Goal: Navigation & Orientation: Find specific page/section

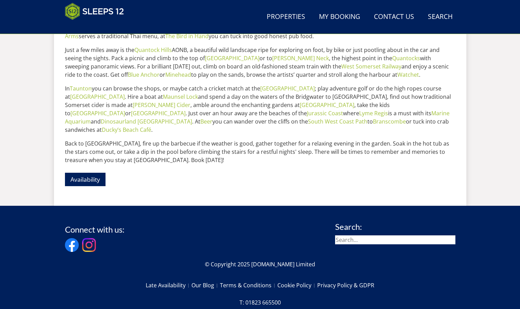
scroll to position [385, 0]
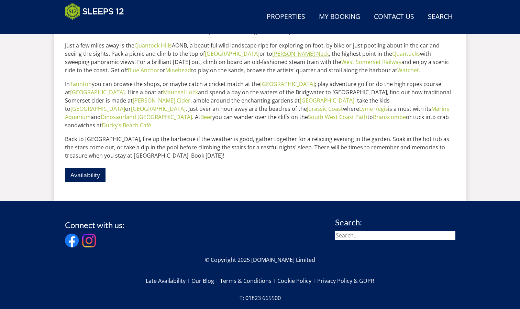
click at [273, 53] on link "[PERSON_NAME] Neck" at bounding box center [300, 54] width 57 height 8
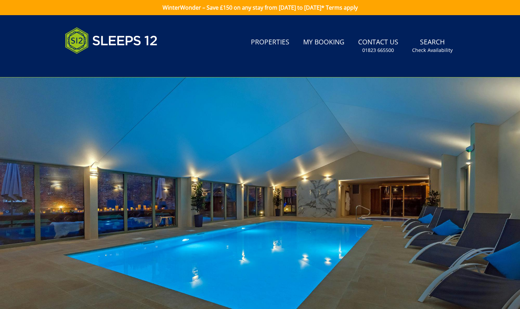
click at [491, 200] on div at bounding box center [260, 197] width 520 height 240
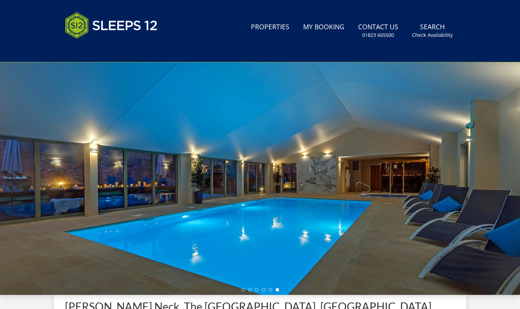
scroll to position [10, 0]
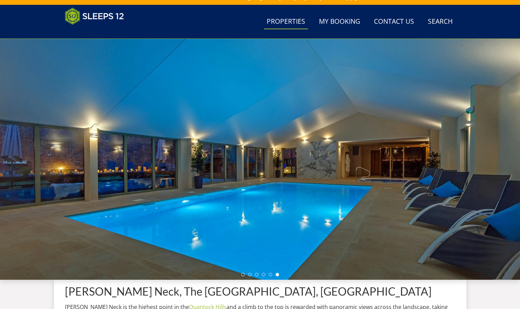
click at [283, 21] on link "Properties" at bounding box center [286, 21] width 44 height 15
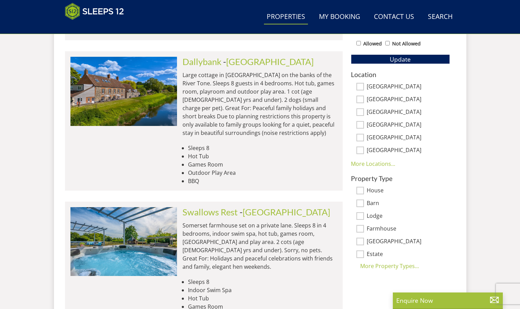
scroll to position [437, 0]
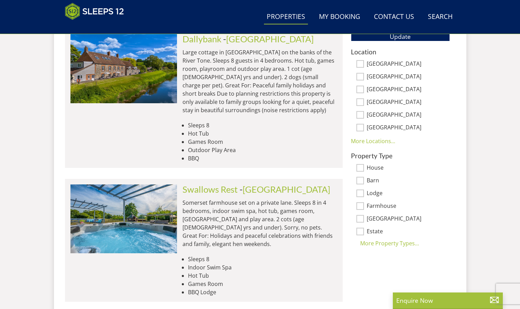
click at [381, 63] on label "[GEOGRAPHIC_DATA]" at bounding box center [408, 64] width 83 height 8
click at [364, 63] on input "[GEOGRAPHIC_DATA]" at bounding box center [360, 64] width 8 height 8
checkbox input "true"
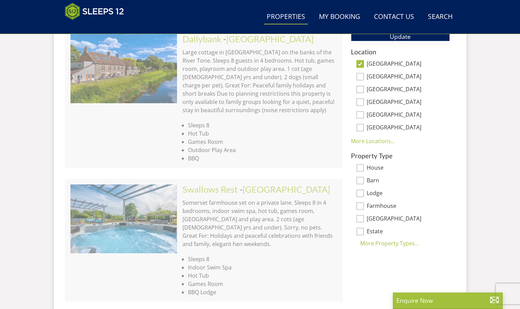
click at [385, 38] on button "Update" at bounding box center [400, 37] width 99 height 10
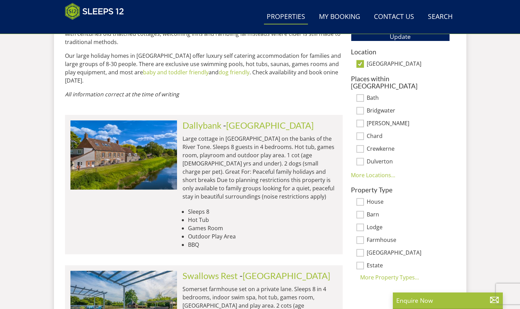
click at [361, 211] on input "Barn" at bounding box center [360, 215] width 8 height 8
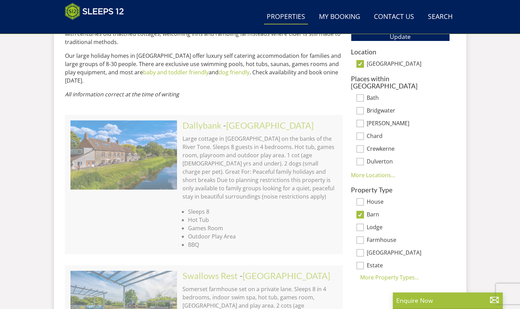
click at [361, 211] on input "Barn" at bounding box center [360, 215] width 8 height 8
checkbox input "false"
click at [361, 236] on input "Farmhouse" at bounding box center [360, 240] width 8 height 8
checkbox input "true"
click at [404, 40] on span "Update" at bounding box center [400, 36] width 21 height 8
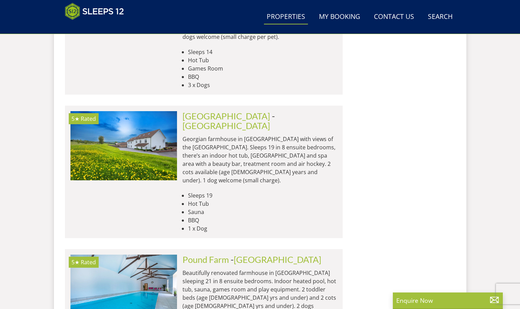
scroll to position [1029, 0]
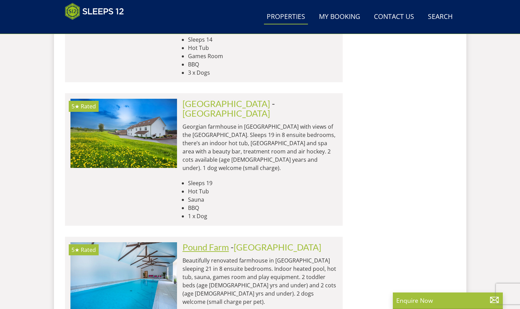
click at [197, 242] on link "Pound Farm" at bounding box center [205, 247] width 46 height 10
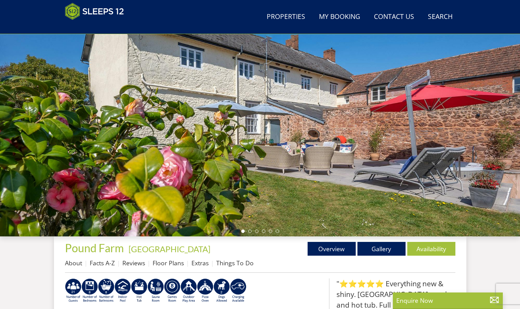
scroll to position [40, 0]
